Goal: Find specific page/section: Find specific page/section

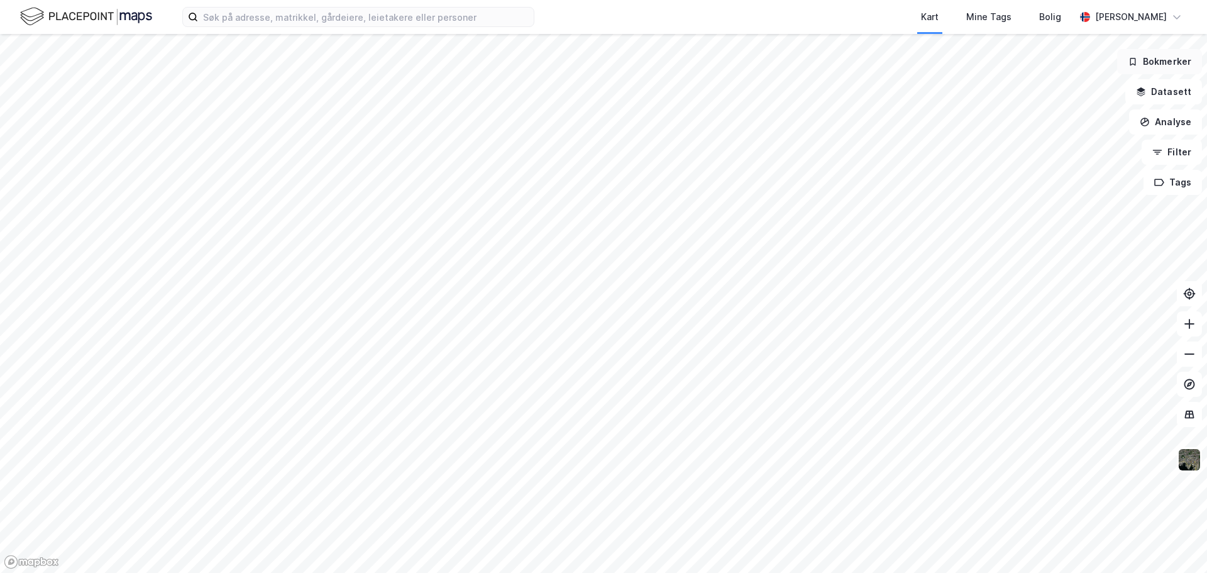
click at [1177, 60] on button "Bokmerker" at bounding box center [1160, 61] width 85 height 25
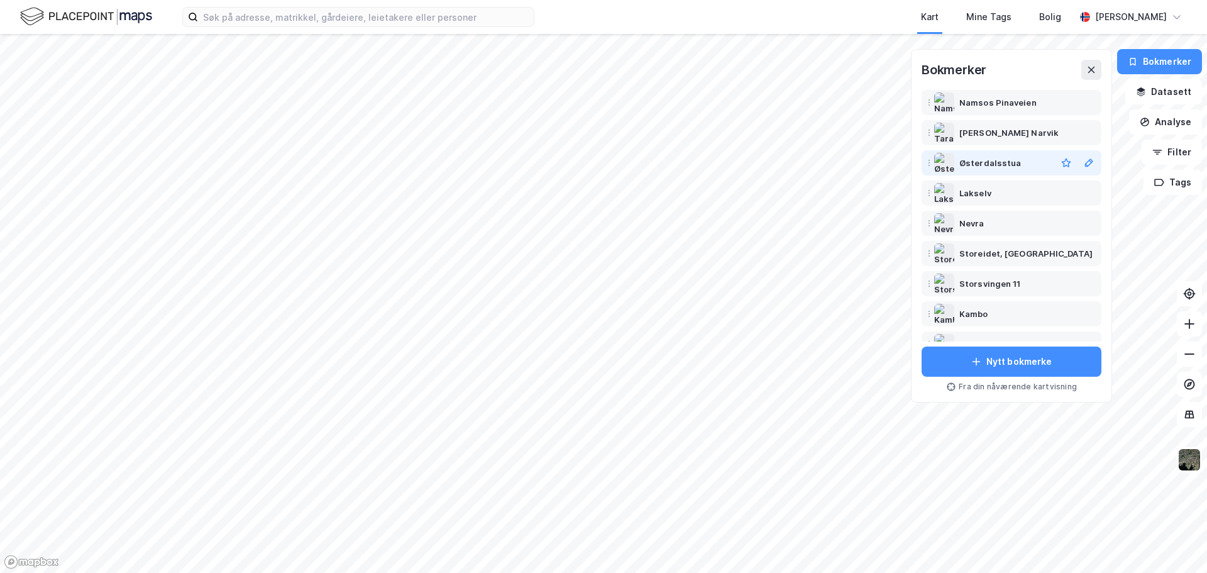
click at [991, 163] on div "Østerdalsstua" at bounding box center [991, 162] width 62 height 15
